Goal: Navigation & Orientation: Understand site structure

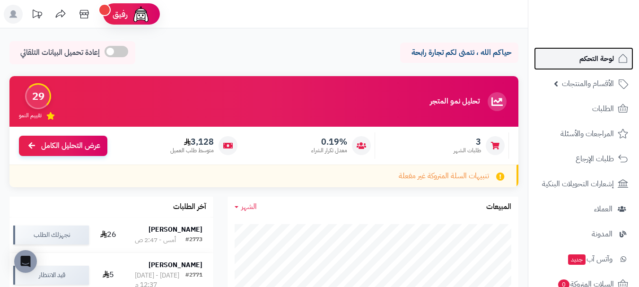
click at [606, 58] on span "لوحة التحكم" at bounding box center [596, 58] width 35 height 13
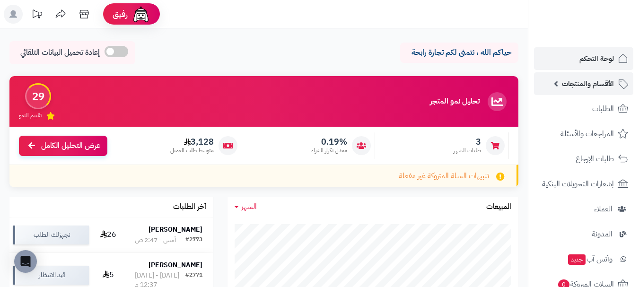
click at [607, 75] on link "الأقسام والمنتجات" at bounding box center [583, 83] width 99 height 23
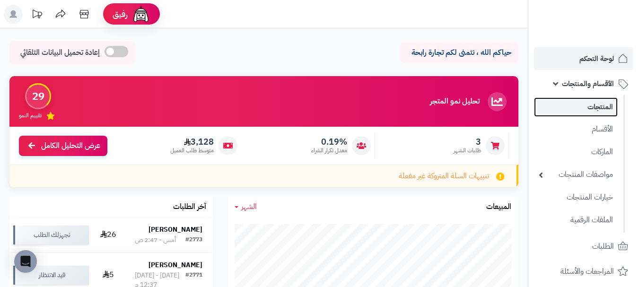
click at [602, 106] on link "المنتجات" at bounding box center [576, 106] width 84 height 19
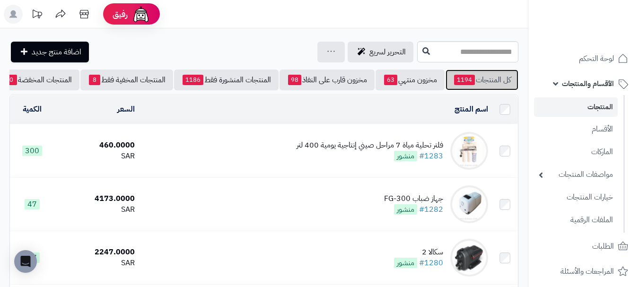
click at [480, 78] on link "كل المنتجات 1194" at bounding box center [481, 79] width 73 height 21
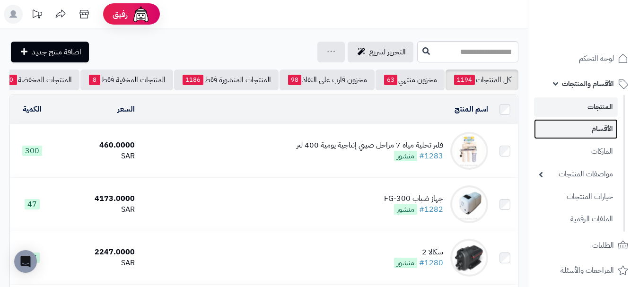
click at [584, 134] on link "الأقسام" at bounding box center [576, 128] width 84 height 19
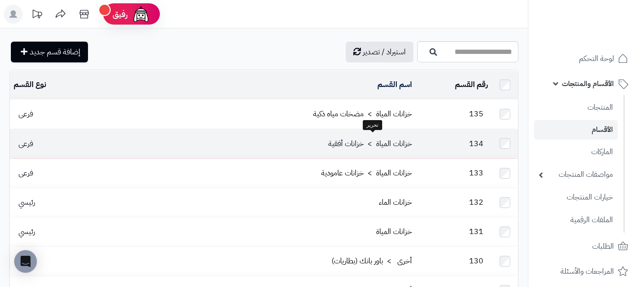
scroll to position [472, 0]
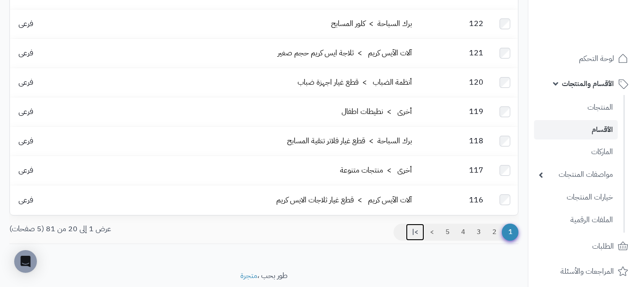
click at [406, 224] on link ">|" at bounding box center [415, 232] width 18 height 17
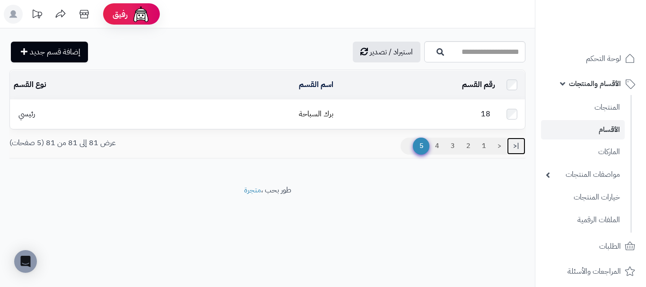
click at [514, 151] on link "|<" at bounding box center [516, 146] width 18 height 17
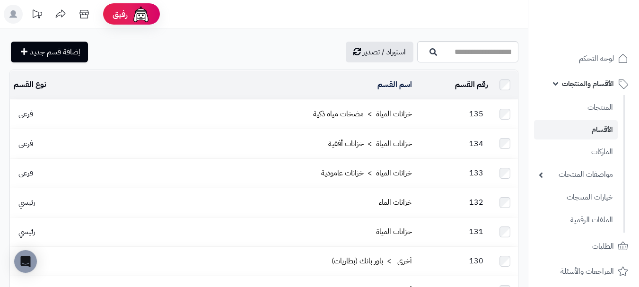
click at [505, 106] on td at bounding box center [505, 114] width 26 height 29
click at [397, 116] on link "خزانات المياة > مضخات مياه ذكية" at bounding box center [362, 113] width 99 height 11
click at [559, 149] on link "الماركات" at bounding box center [576, 151] width 84 height 19
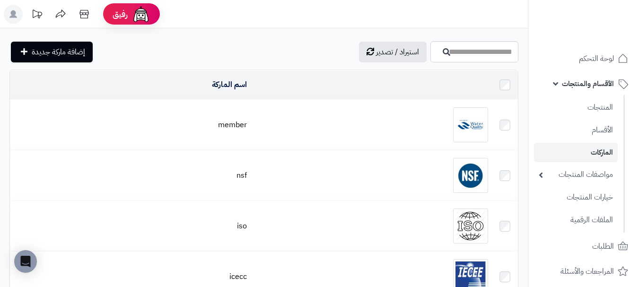
scroll to position [310, 0]
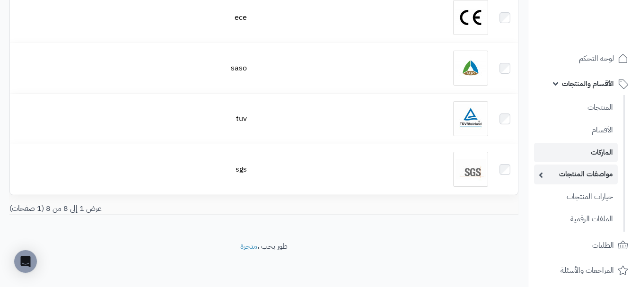
click at [581, 181] on link "مواصفات المنتجات" at bounding box center [576, 173] width 84 height 19
click at [574, 207] on ul "مواصفات المنتجات أنواع المواصفات" at bounding box center [571, 208] width 86 height 48
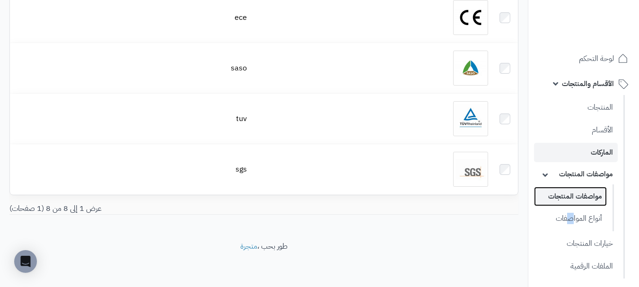
click at [577, 194] on link "مواصفات المنتجات" at bounding box center [570, 196] width 73 height 19
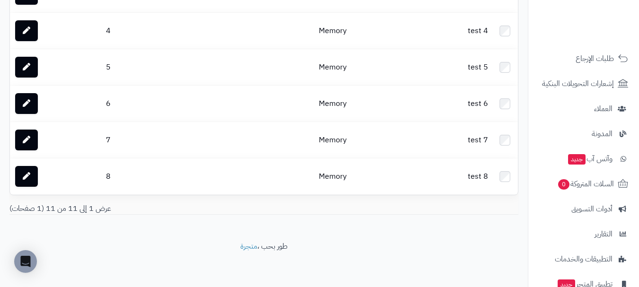
scroll to position [355, 0]
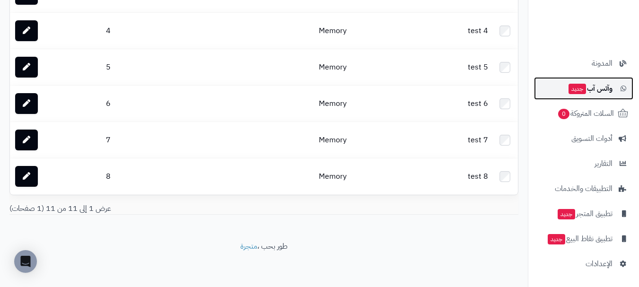
click at [613, 87] on link "وآتس آب جديد" at bounding box center [583, 88] width 99 height 23
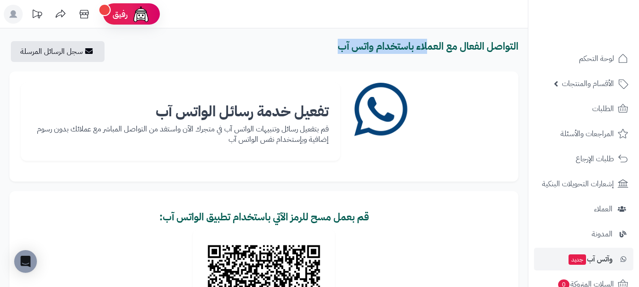
drag, startPoint x: 428, startPoint y: 48, endPoint x: 323, endPoint y: 49, distance: 104.9
click at [323, 48] on h3 "التواصل الفعال مع العملاء باستخدام واتس آب" at bounding box center [394, 46] width 247 height 11
click at [323, 49] on h3 "التواصل الفعال مع العملاء باستخدام واتس آب" at bounding box center [394, 46] width 247 height 11
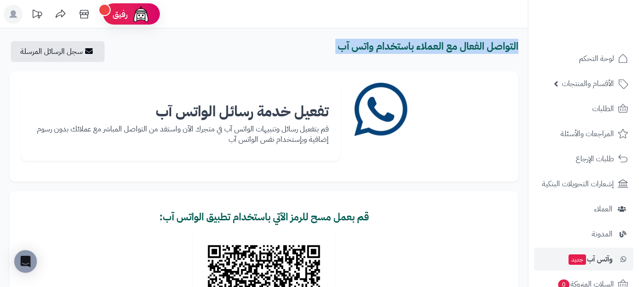
click at [501, 52] on b "التواصل الفعال مع العملاء باستخدام واتس آب" at bounding box center [427, 46] width 181 height 15
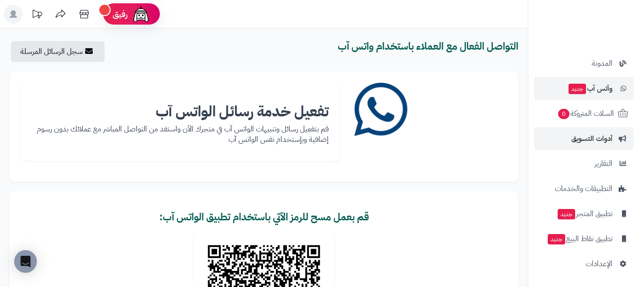
scroll to position [172, 0]
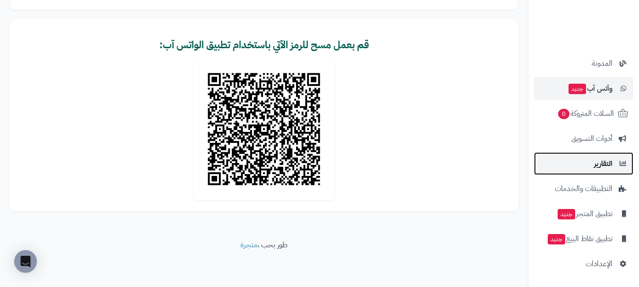
click at [613, 165] on link "التقارير" at bounding box center [583, 163] width 99 height 23
